Goal: Task Accomplishment & Management: Use online tool/utility

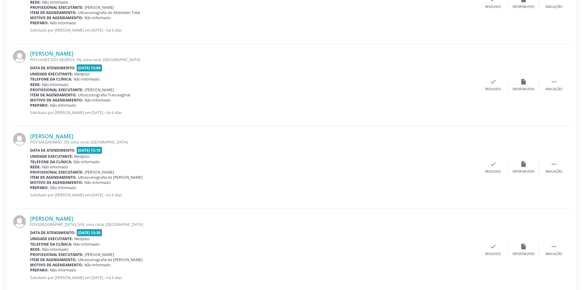
scroll to position [396, 0]
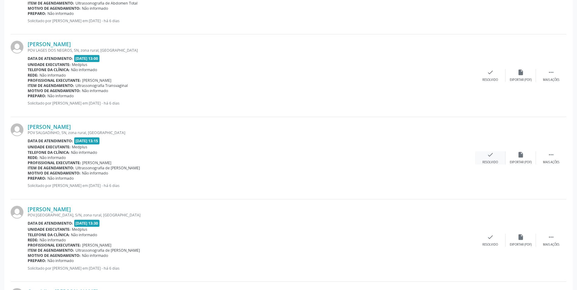
click at [486, 156] on div "check Resolvido" at bounding box center [490, 158] width 30 height 13
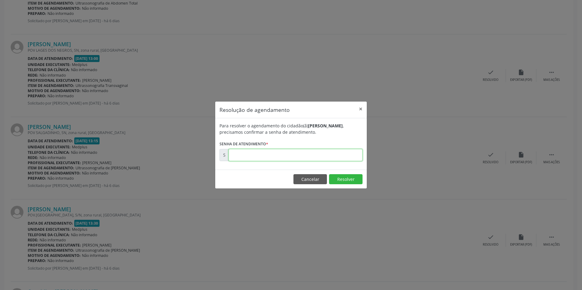
click at [287, 159] on input "text" at bounding box center [296, 155] width 134 height 12
type input "00170869"
click at [345, 178] on button "Resolver" at bounding box center [345, 179] width 33 height 10
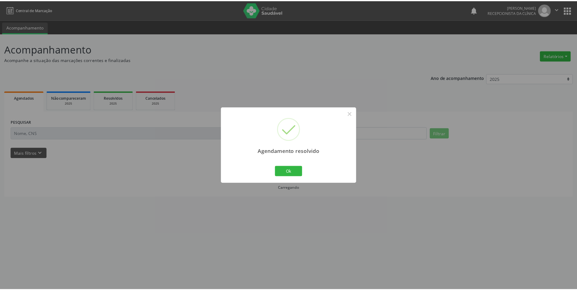
scroll to position [0, 0]
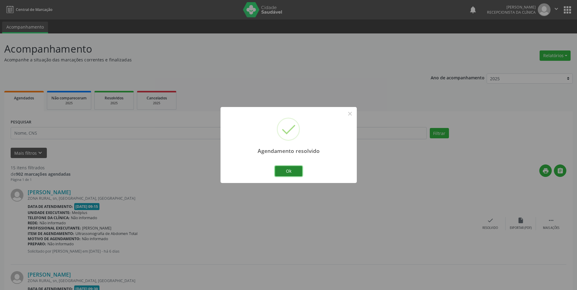
click at [288, 173] on button "Ok" at bounding box center [288, 171] width 27 height 10
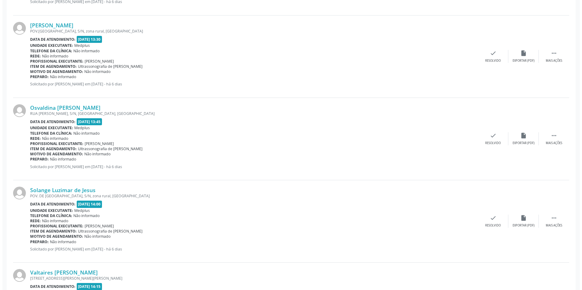
scroll to position [548, 0]
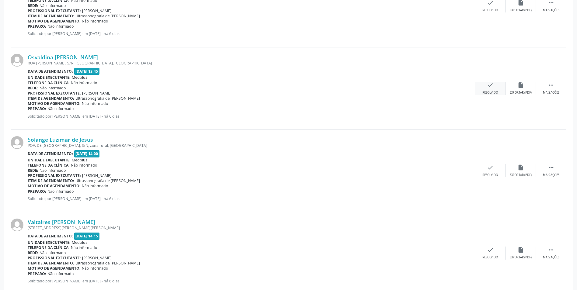
click at [491, 90] on div "check Resolvido" at bounding box center [490, 88] width 30 height 13
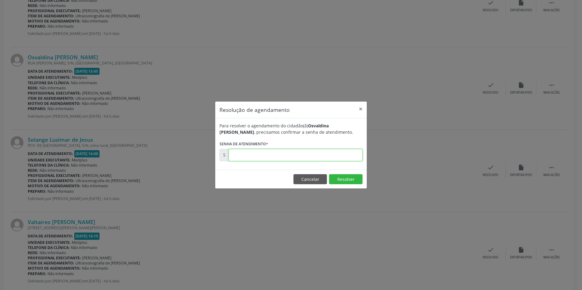
click at [296, 156] on input "text" at bounding box center [296, 155] width 134 height 12
type input "00170908"
click at [355, 181] on button "Resolver" at bounding box center [345, 179] width 33 height 10
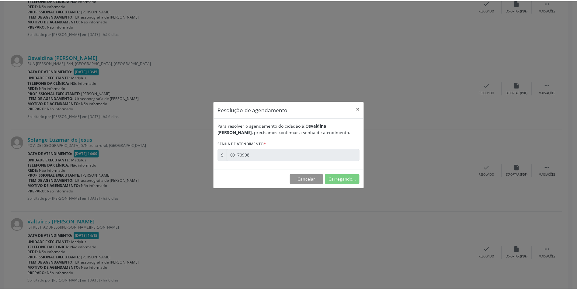
scroll to position [0, 0]
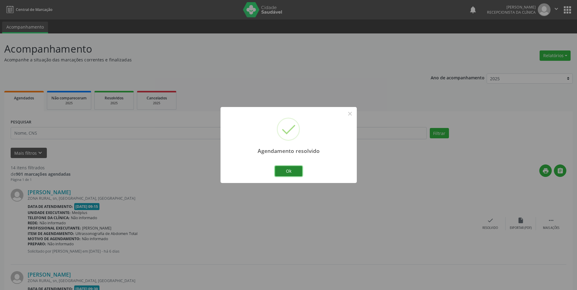
click at [277, 170] on button "Ok" at bounding box center [288, 171] width 27 height 10
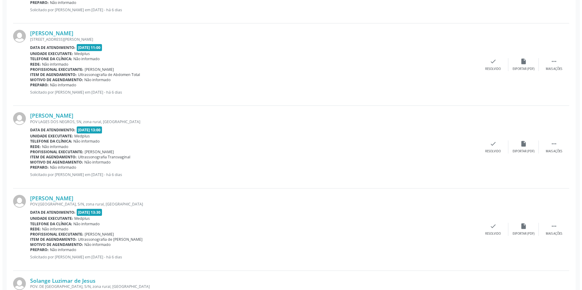
scroll to position [335, 0]
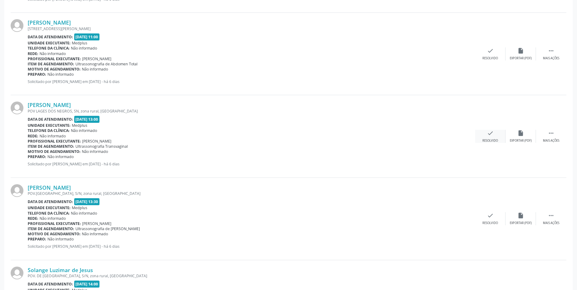
click at [494, 133] on div "check Resolvido" at bounding box center [490, 136] width 30 height 13
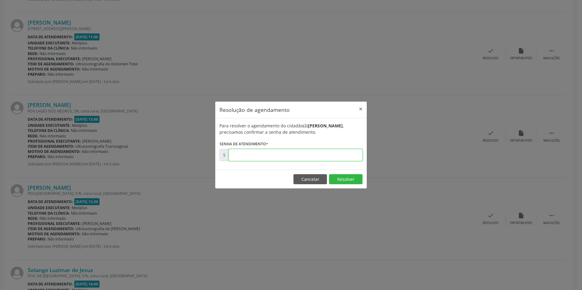
click at [262, 156] on input "text" at bounding box center [296, 155] width 134 height 12
type input "00170868"
click at [338, 180] on button "Resolver" at bounding box center [345, 179] width 33 height 10
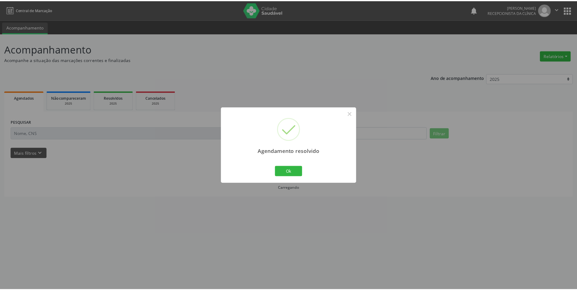
scroll to position [0, 0]
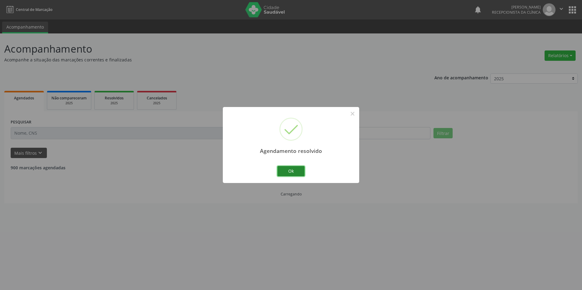
click at [288, 171] on button "Ok" at bounding box center [290, 171] width 27 height 10
